Goal: Information Seeking & Learning: Learn about a topic

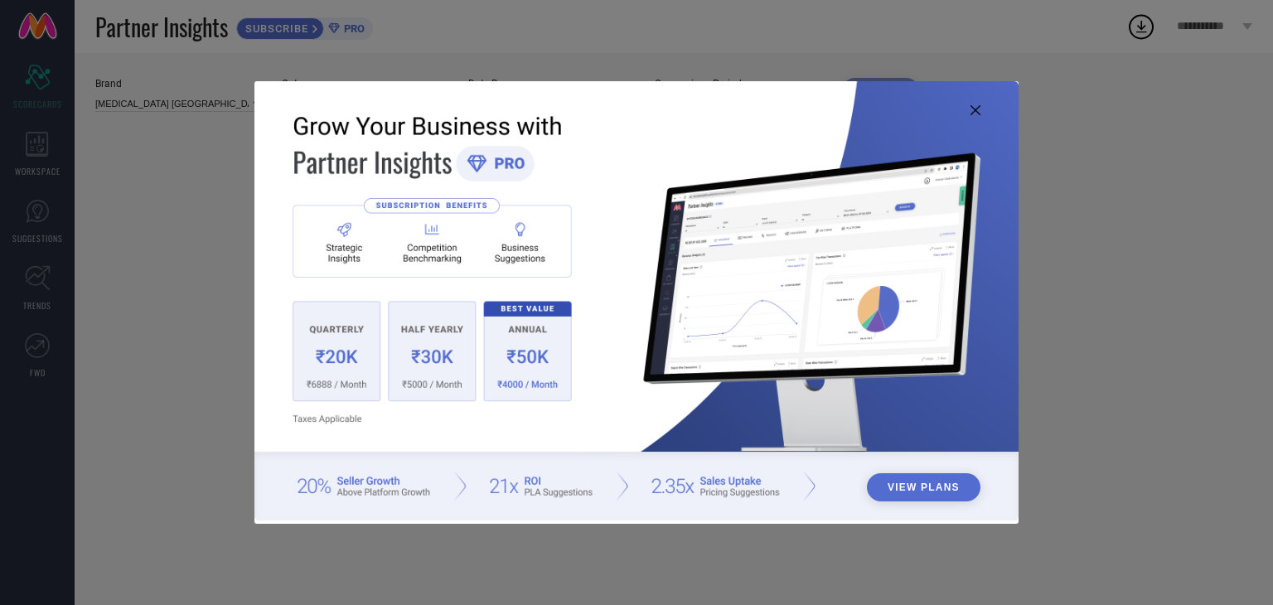
type input "All"
click at [961, 486] on button "View Plans" at bounding box center [924, 487] width 114 height 28
click at [981, 112] on img at bounding box center [636, 300] width 764 height 439
click at [967, 112] on img at bounding box center [636, 300] width 764 height 439
click at [974, 112] on icon at bounding box center [975, 110] width 10 height 10
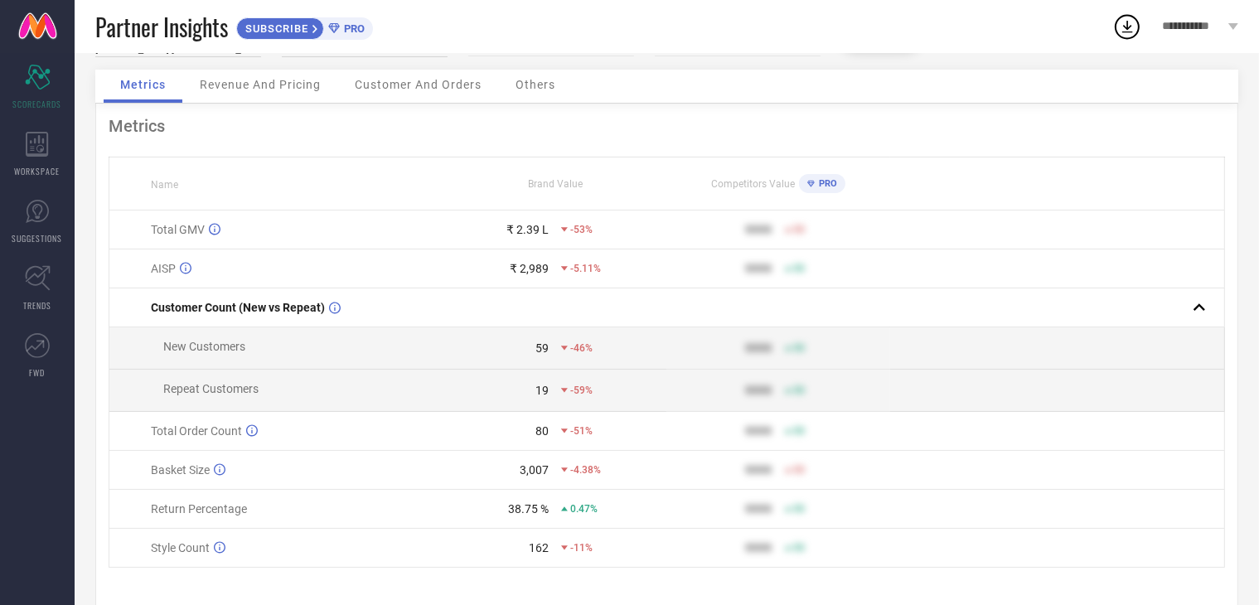
scroll to position [46, 0]
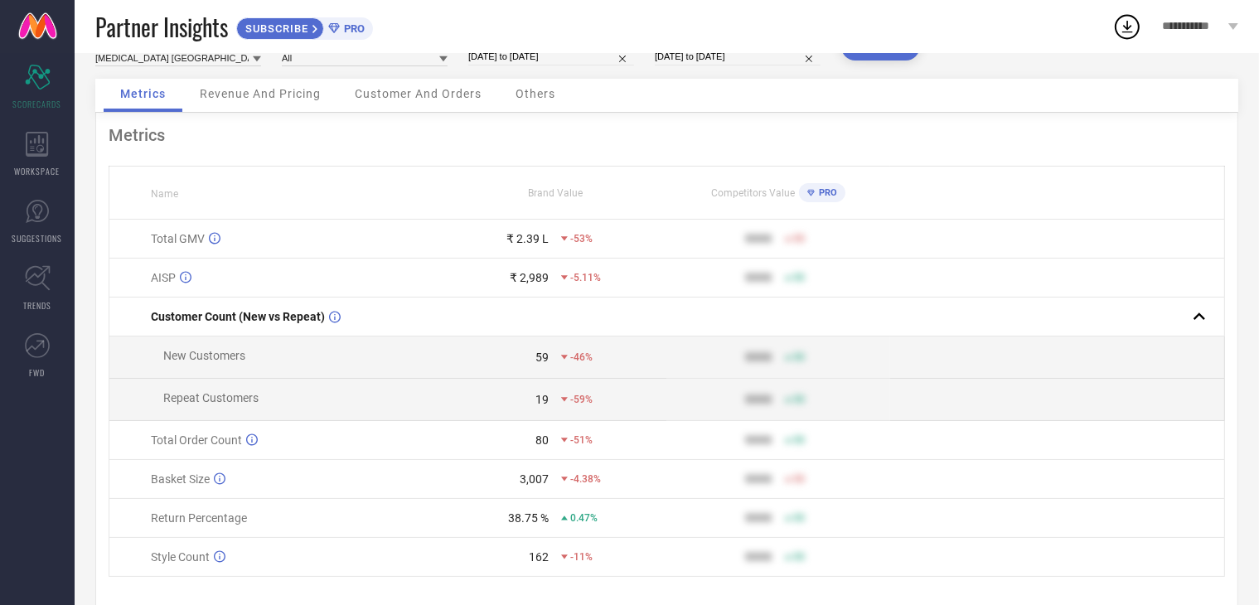
click at [269, 99] on span "Revenue And Pricing" at bounding box center [260, 93] width 121 height 13
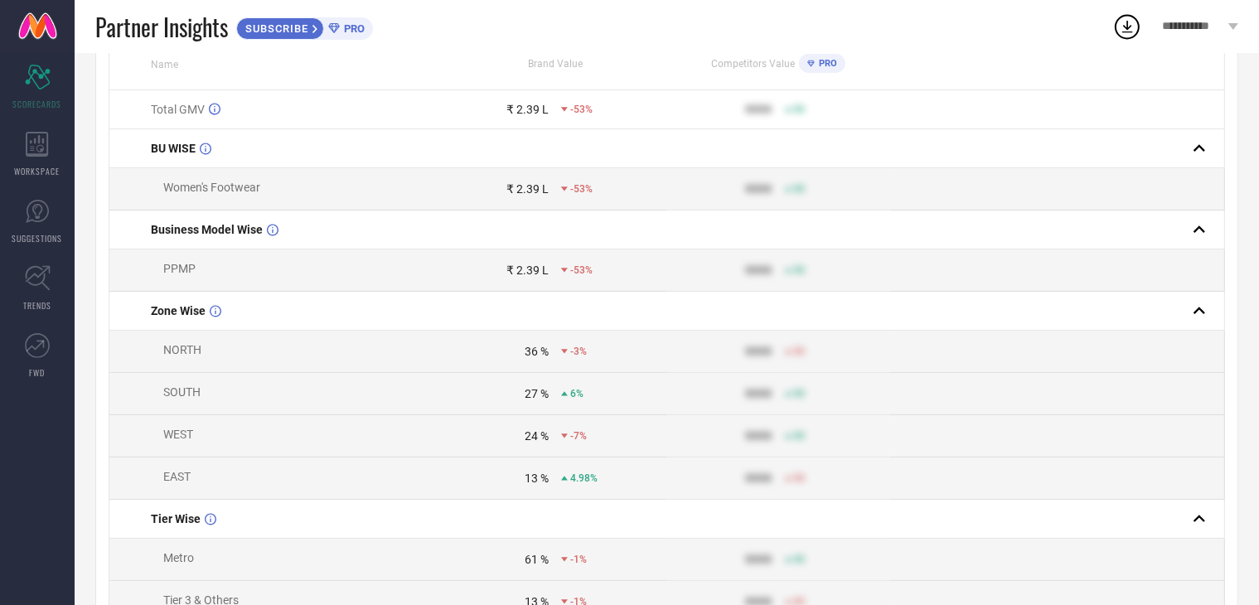
scroll to position [0, 0]
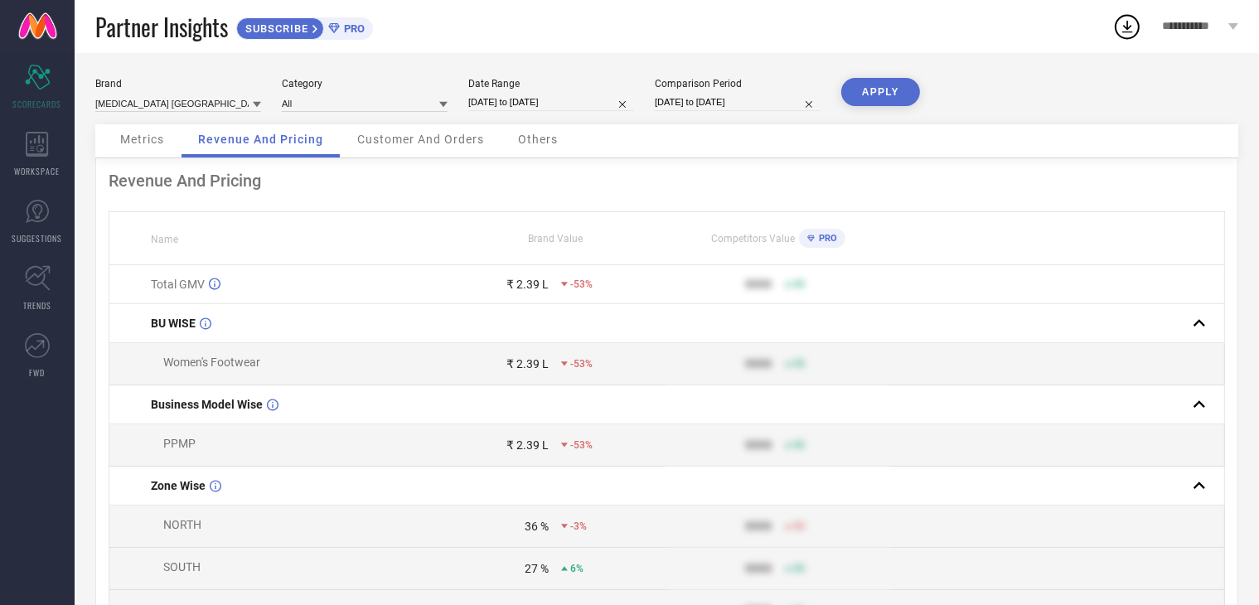
click at [445, 148] on div "Customer And Orders" at bounding box center [421, 140] width 160 height 33
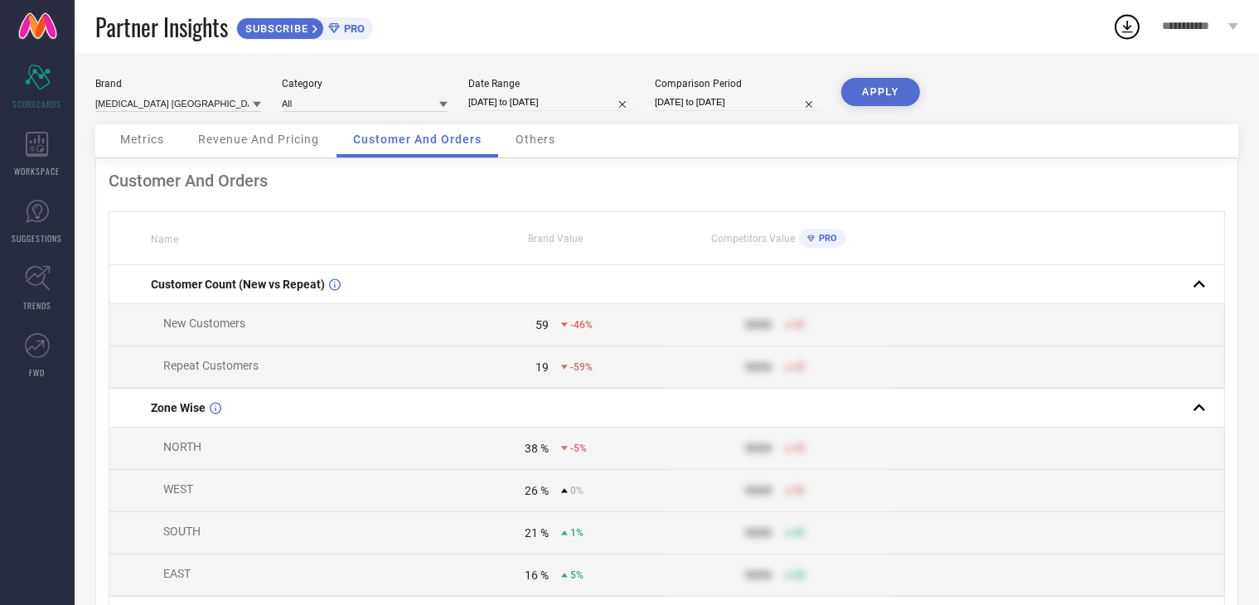
click at [534, 146] on span "Others" at bounding box center [535, 139] width 40 height 13
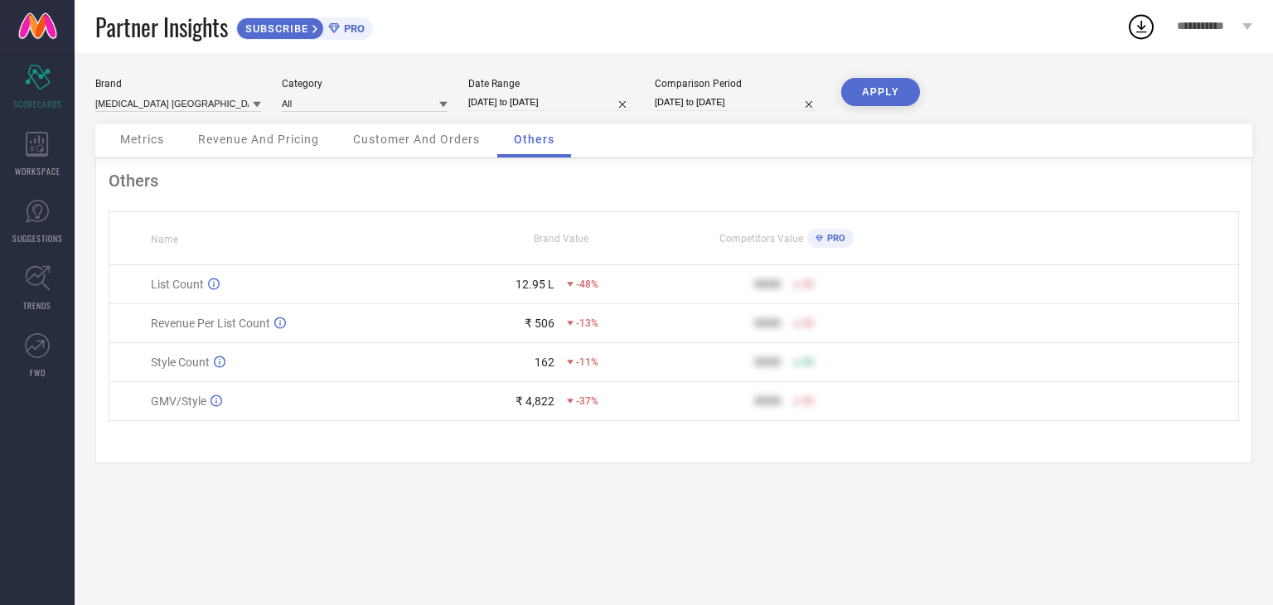
click at [408, 133] on span "Customer And Orders" at bounding box center [416, 139] width 127 height 13
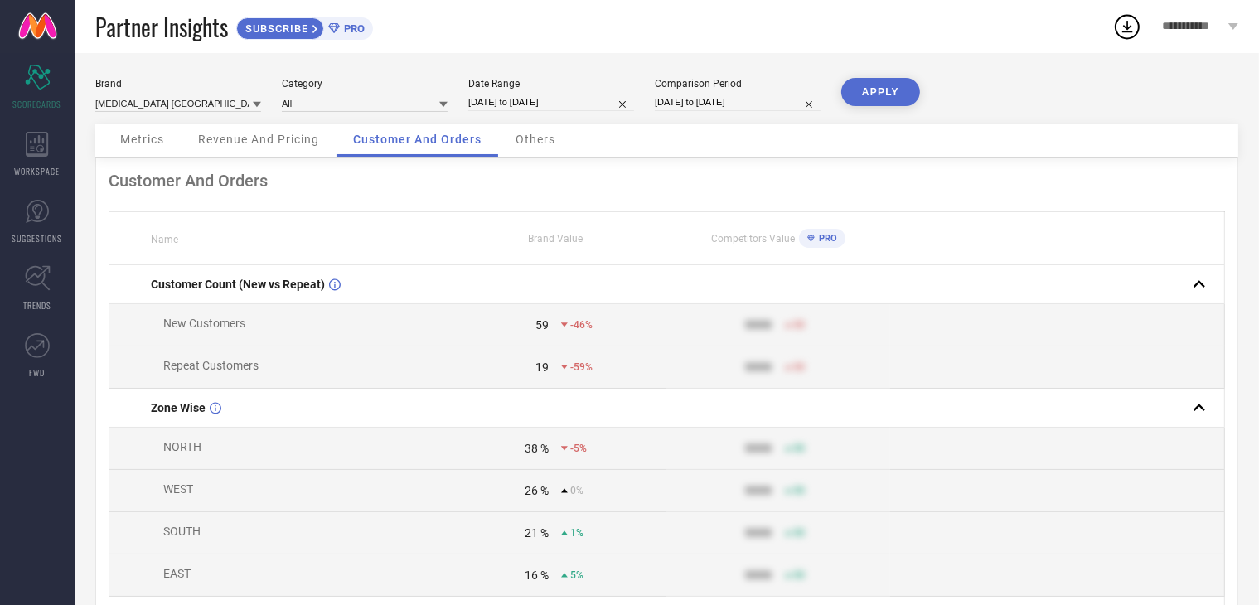
click at [275, 143] on span "Revenue And Pricing" at bounding box center [258, 139] width 121 height 13
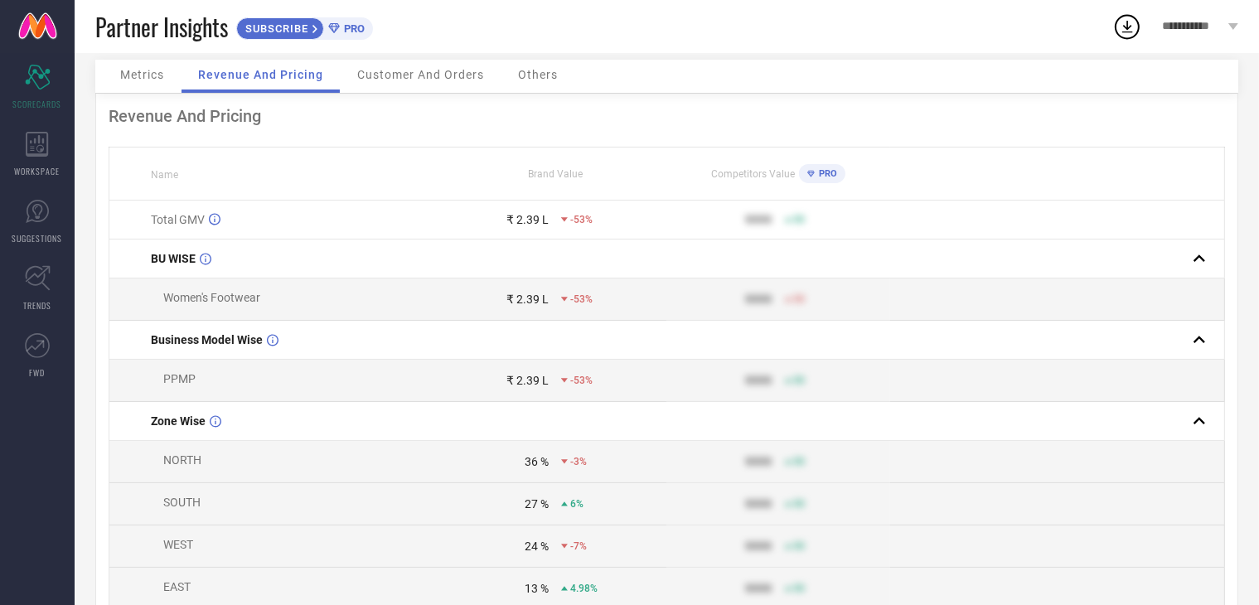
scroll to position [19, 0]
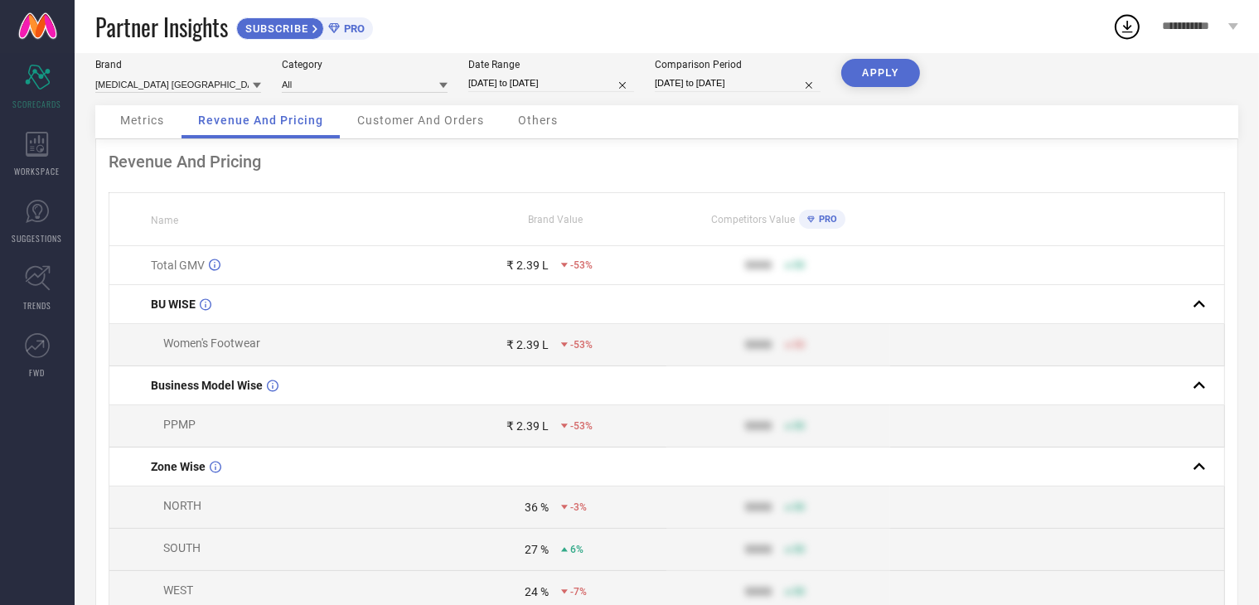
click at [158, 124] on span "Metrics" at bounding box center [142, 120] width 44 height 13
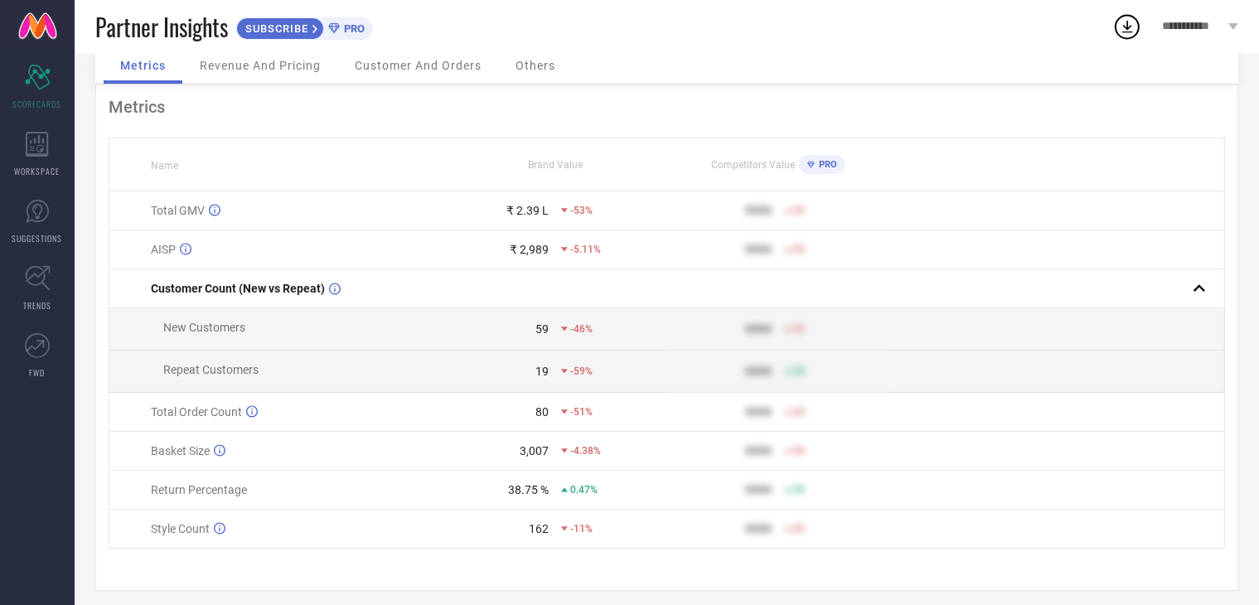
scroll to position [91, 0]
